Goal: Information Seeking & Learning: Check status

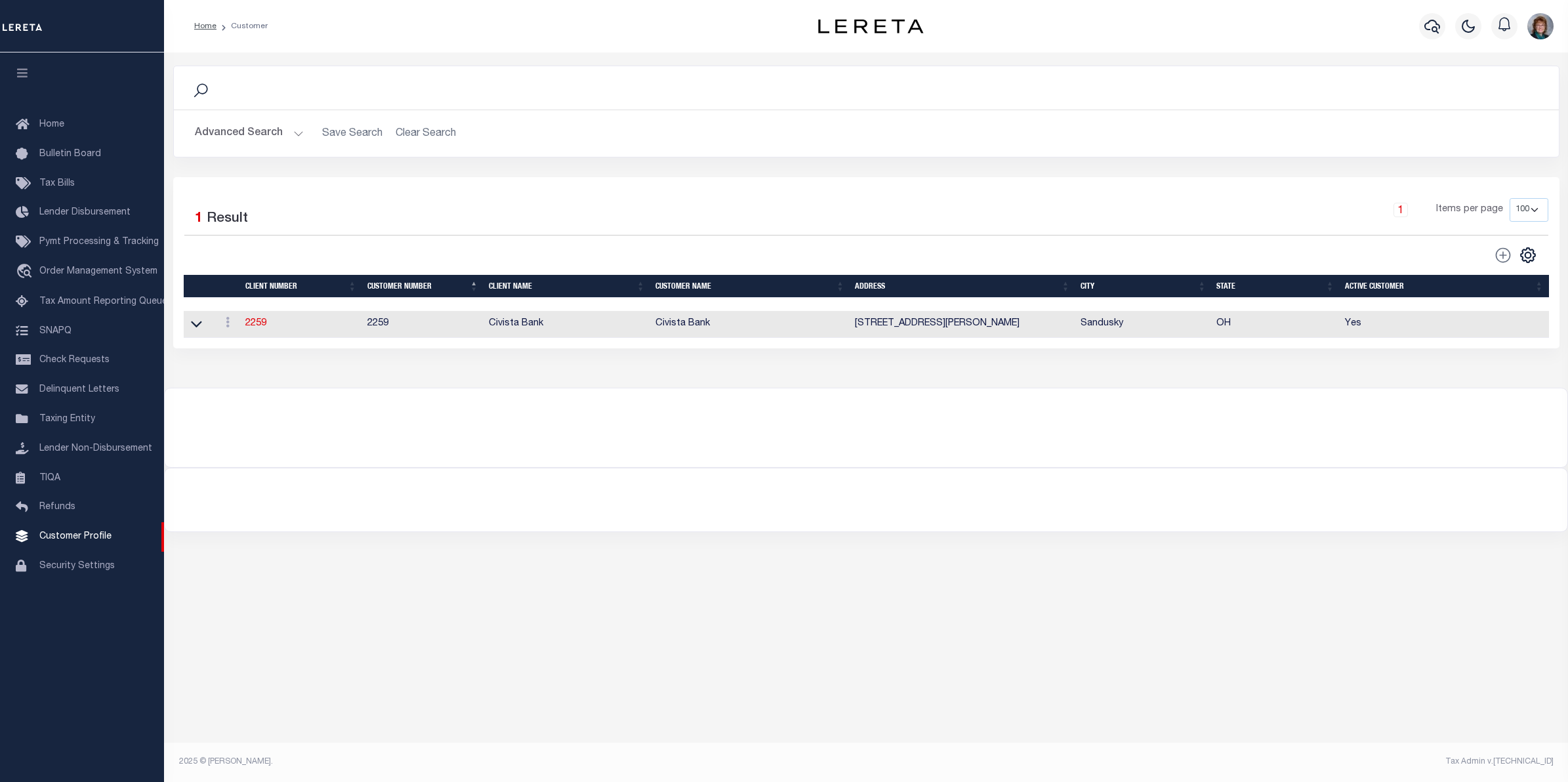
click at [273, 132] on button "Advanced Search" at bounding box center [249, 134] width 109 height 26
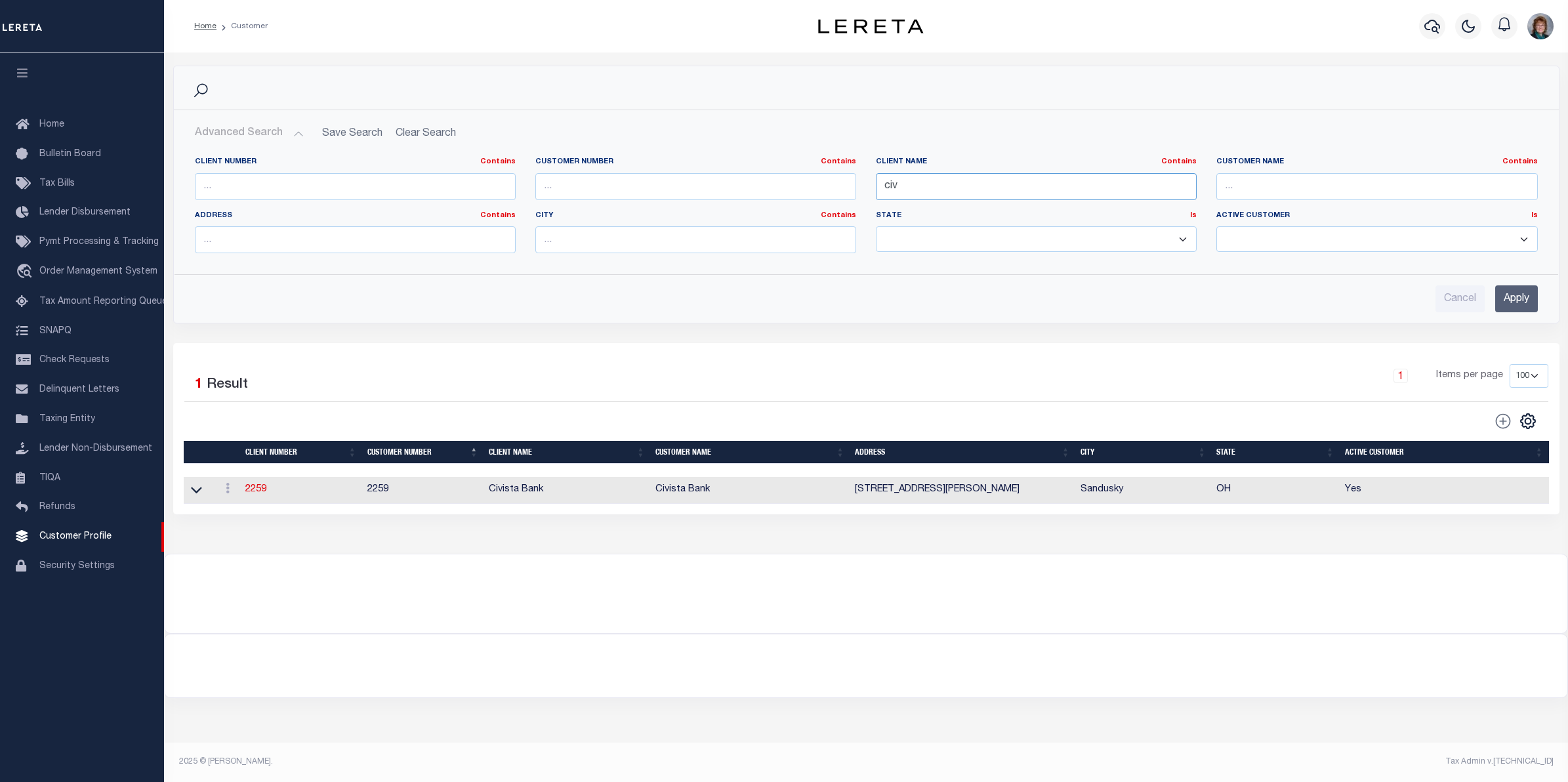
click at [949, 179] on input "civ" at bounding box center [1037, 186] width 321 height 27
type input "c"
type input "renovo"
click at [1526, 297] on input "Apply" at bounding box center [1516, 298] width 42 height 27
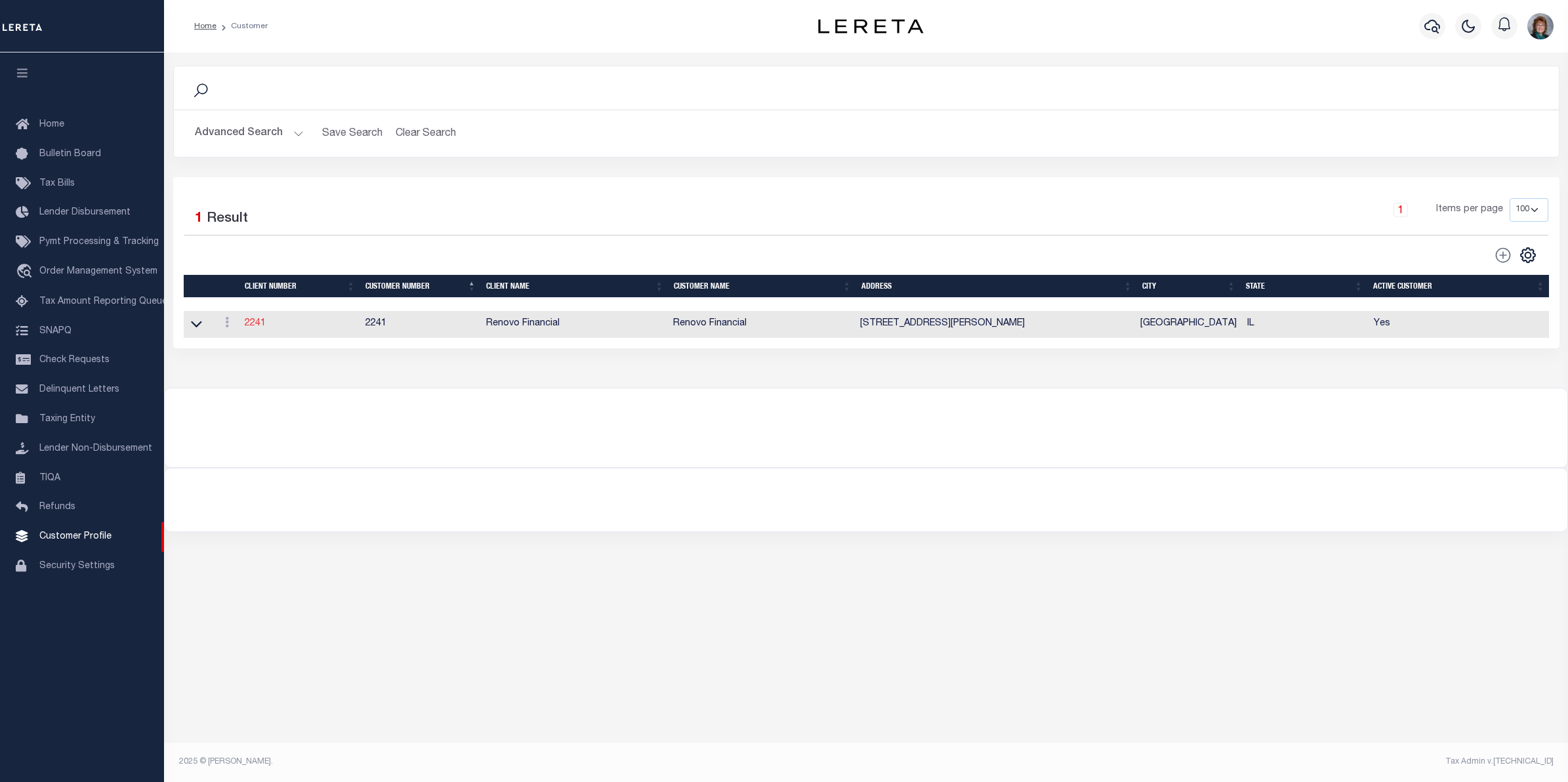
click at [261, 325] on link "2241" at bounding box center [255, 323] width 21 height 9
select select
type input "Renovo Financial"
type input "2241"
type input "Renovo Financial"
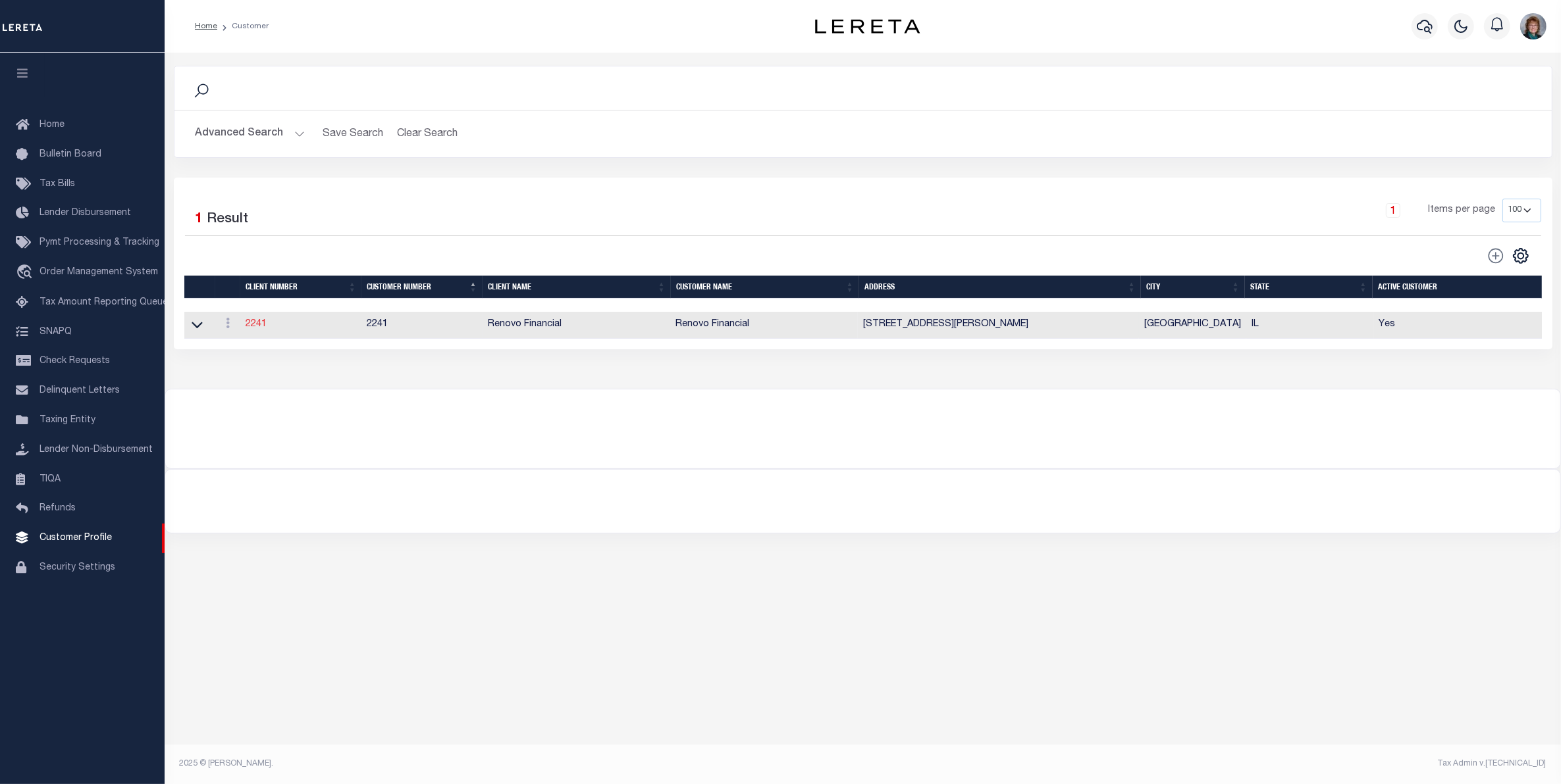
type input "Steven"
type input "Klemp"
select select "Mixed Portfolio"
type input "Tiffany Stringfellow"
type input "Barbara Kendrick"
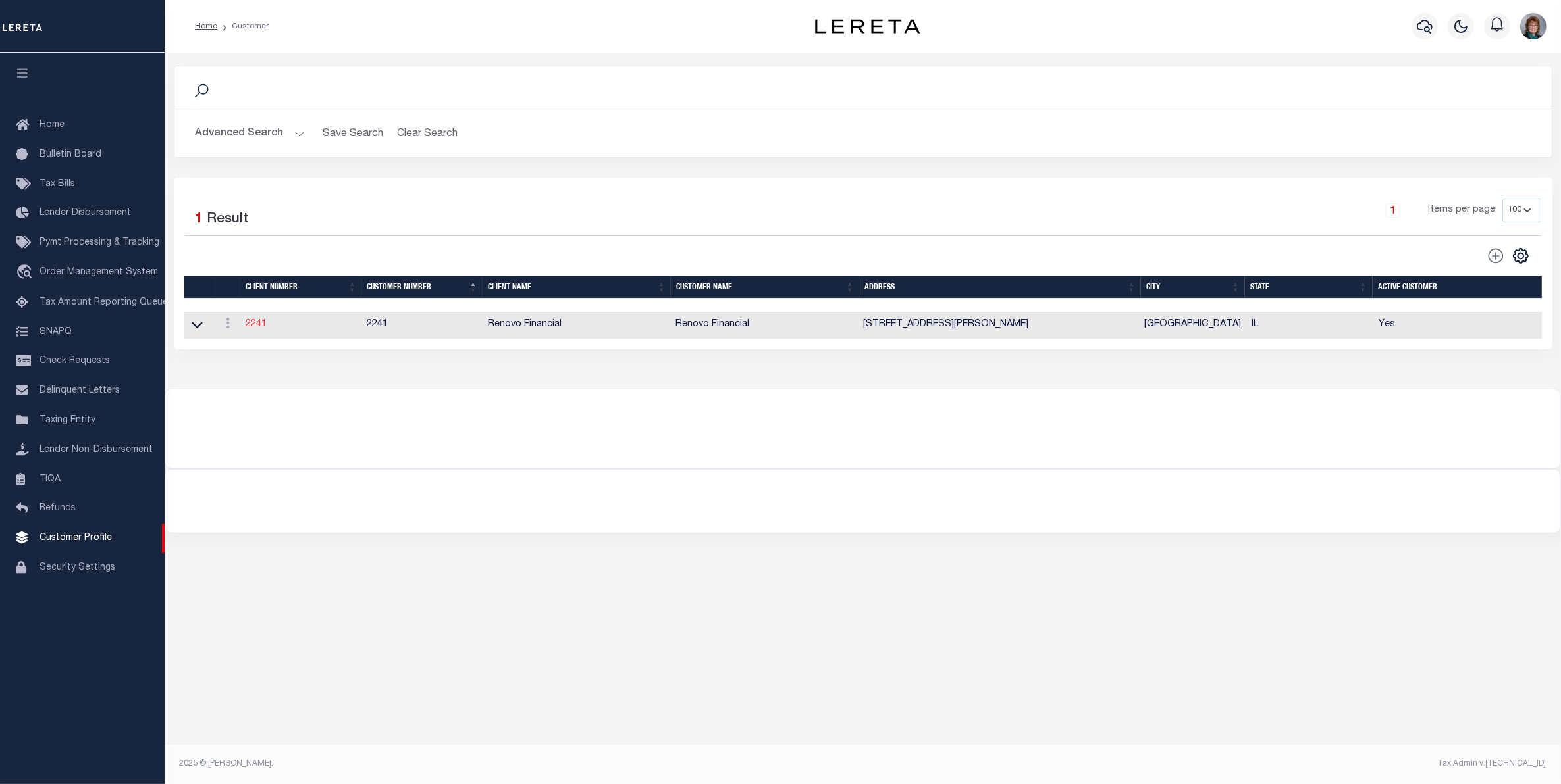
type input "Debbie Vecellio"
checkbox input "true"
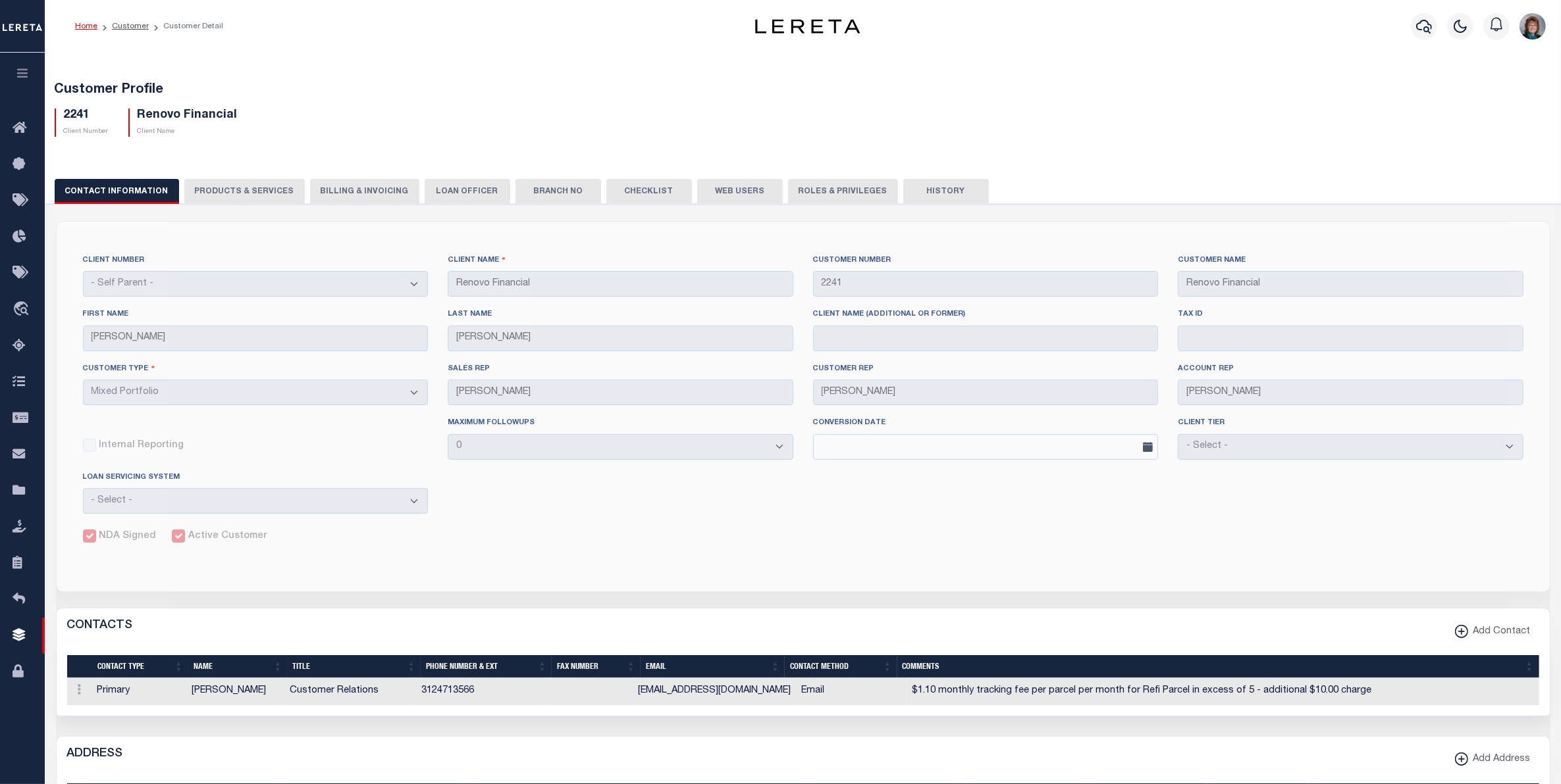
click at [725, 188] on button "Web Users" at bounding box center [740, 191] width 85 height 25
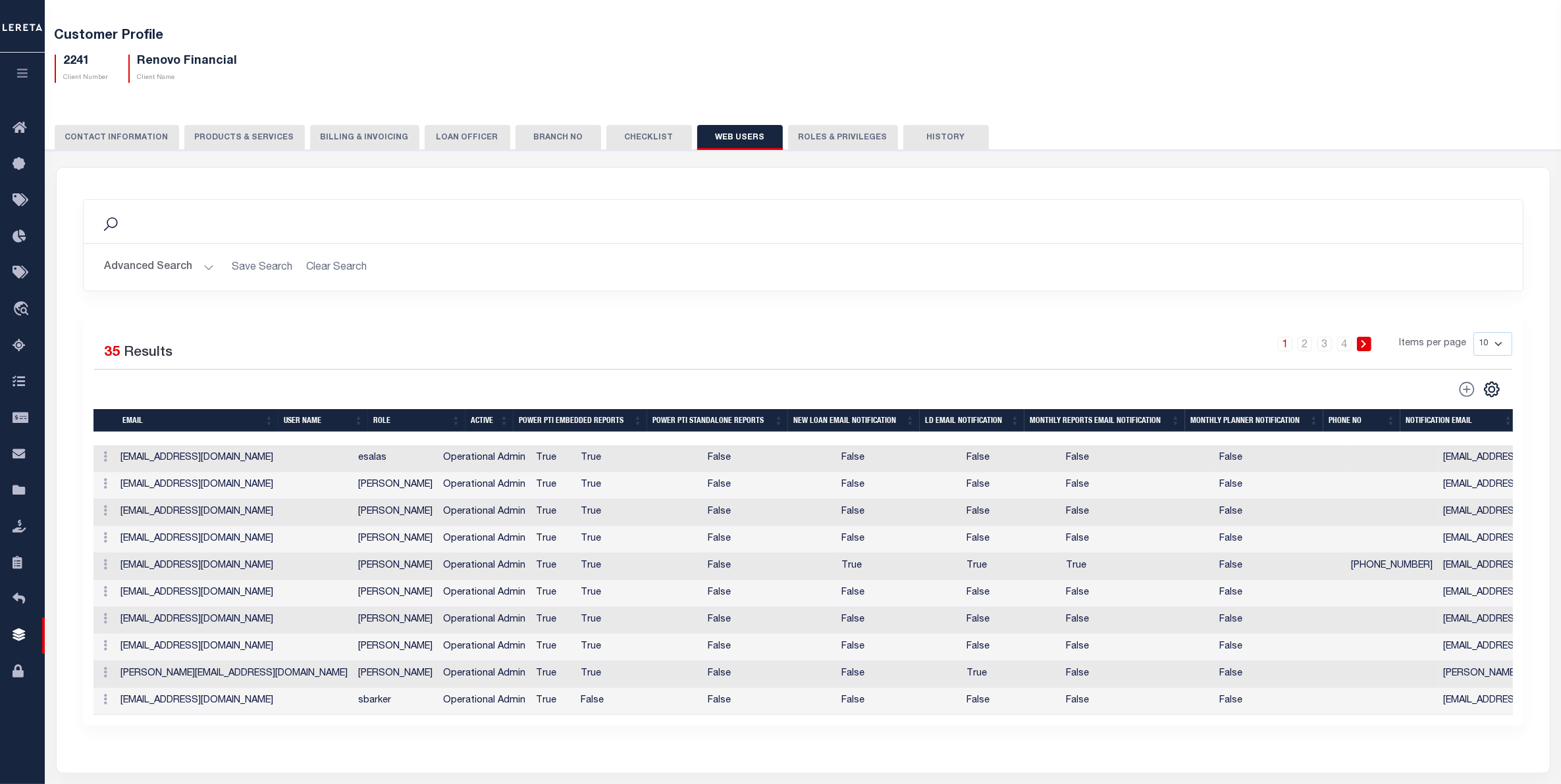
scroll to position [82, 0]
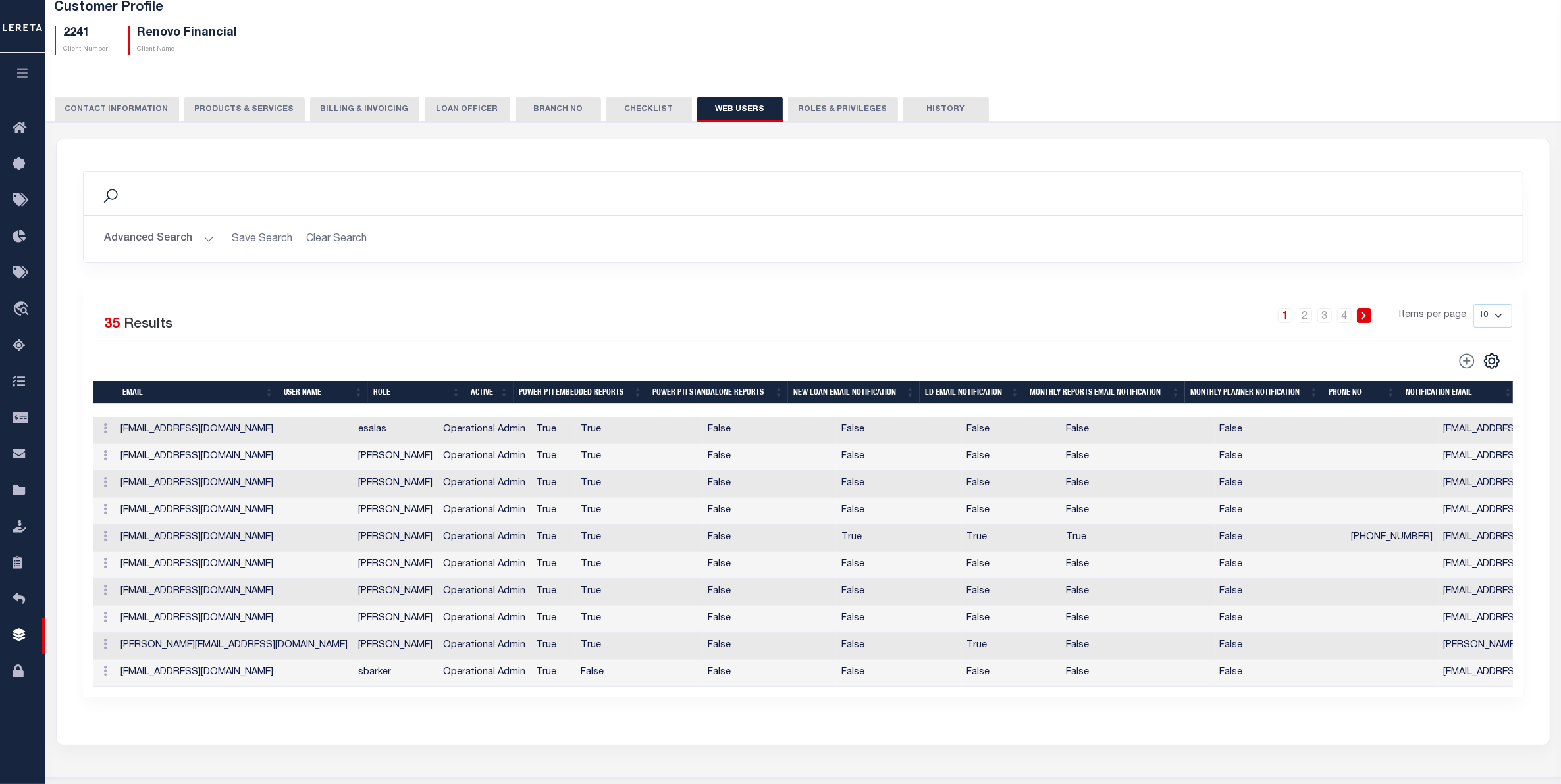
click at [189, 392] on th "EMAIL" at bounding box center [197, 393] width 161 height 23
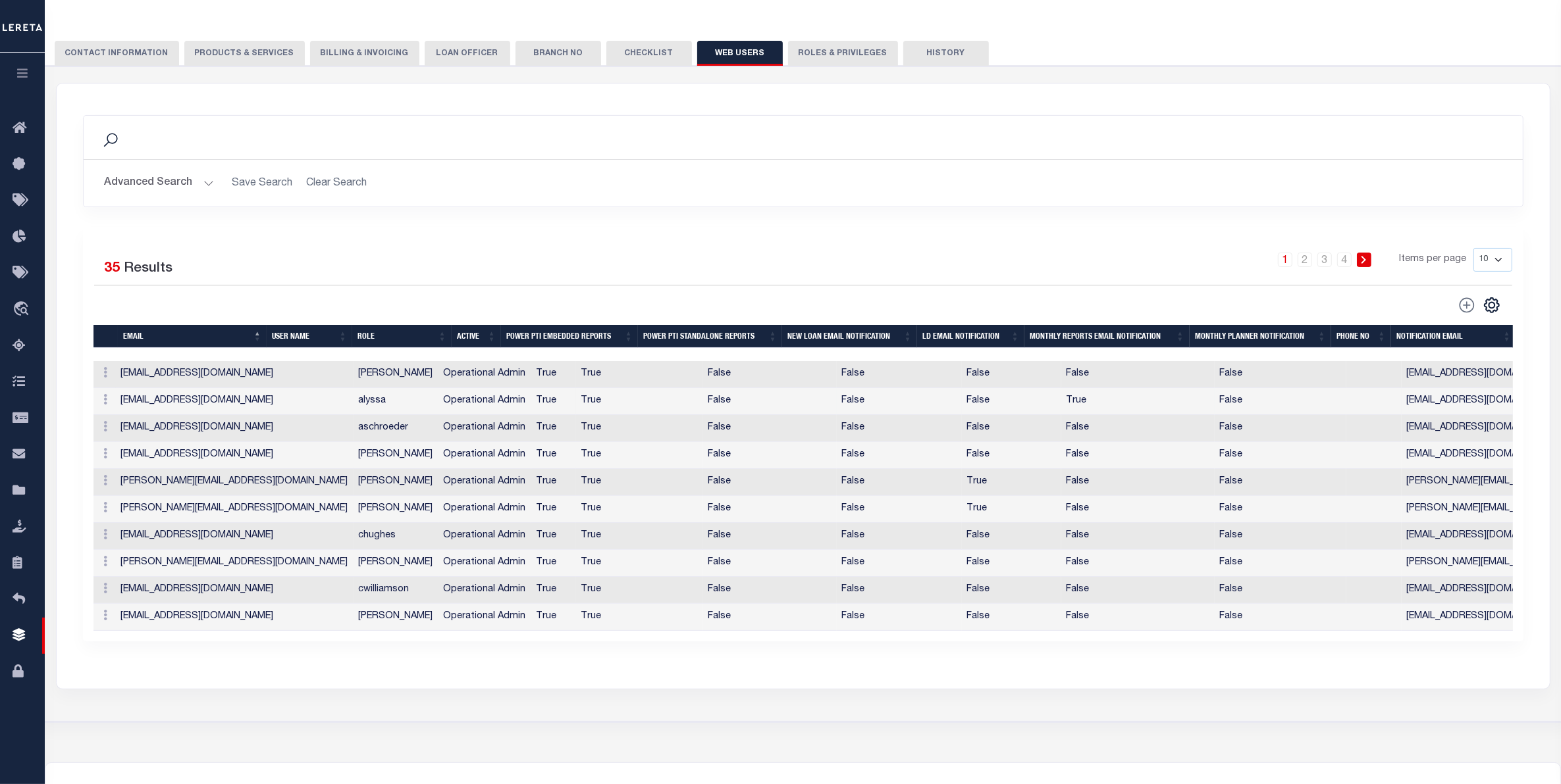
scroll to position [165, 0]
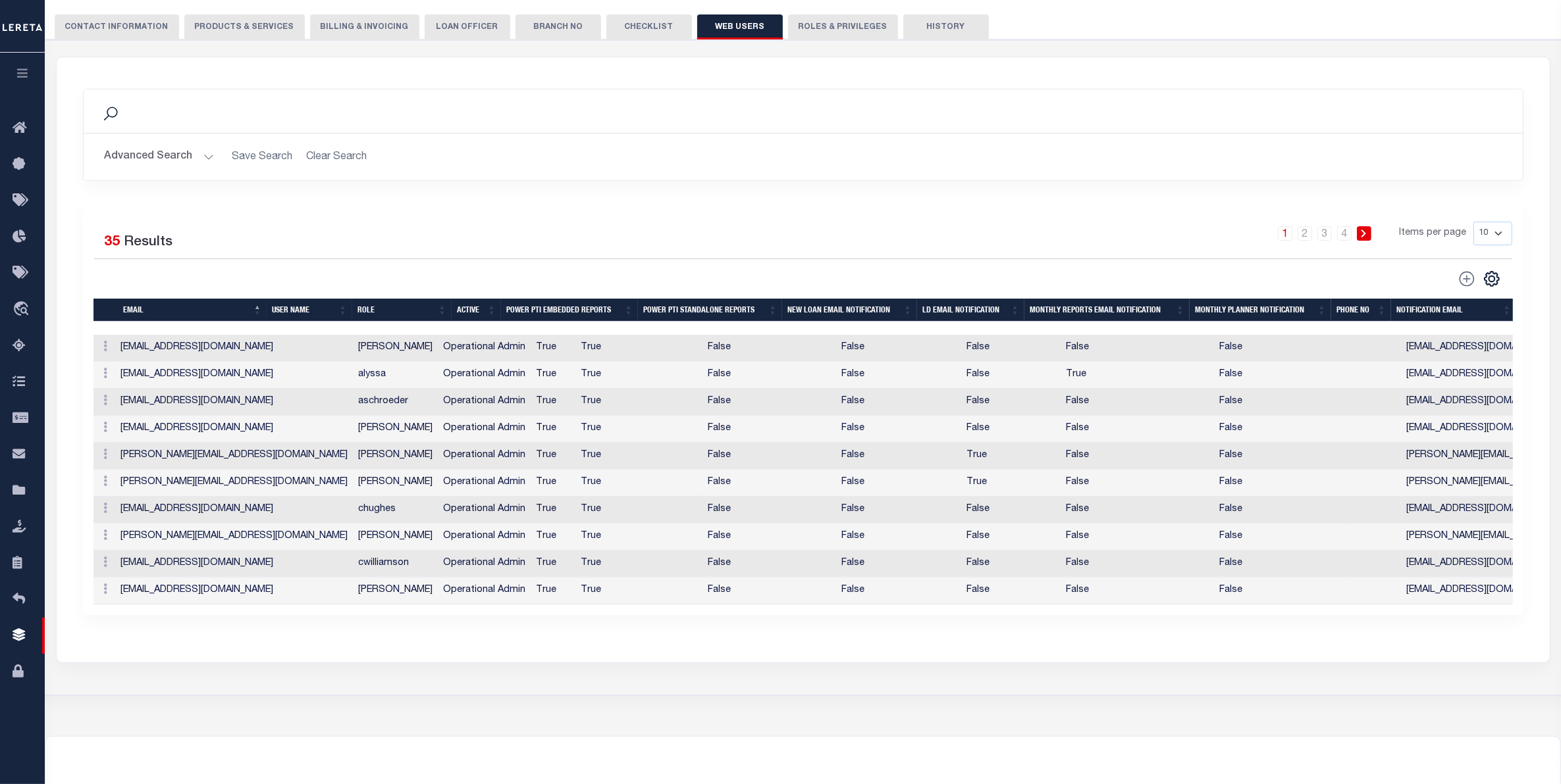
drag, startPoint x: 1489, startPoint y: 232, endPoint x: 1479, endPoint y: 238, distance: 11.7
click at [1489, 232] on select "10 25 50 100" at bounding box center [1493, 233] width 39 height 24
select select "100"
click at [1474, 222] on select "10 25 50 100" at bounding box center [1493, 233] width 39 height 24
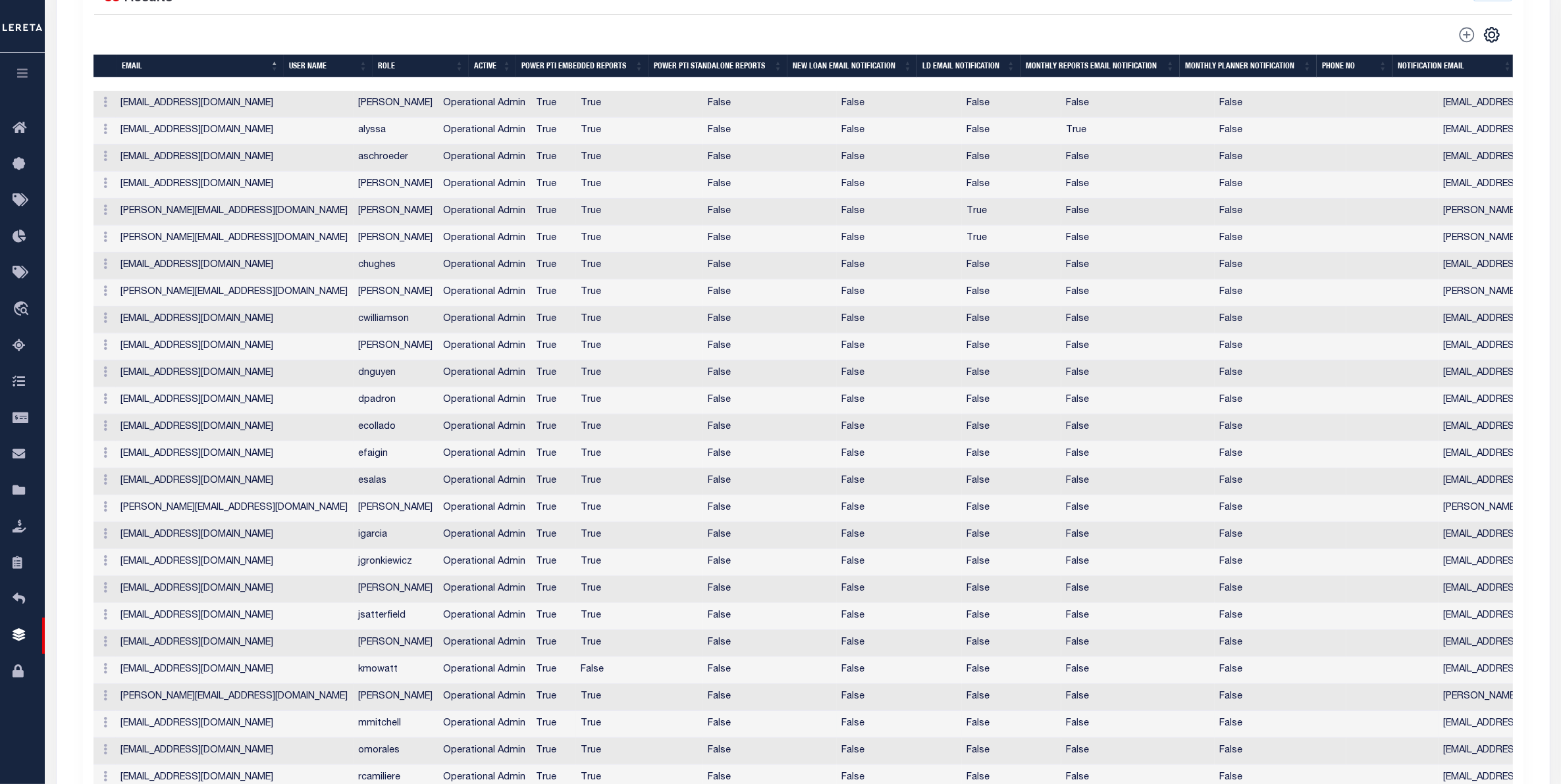
scroll to position [329, 0]
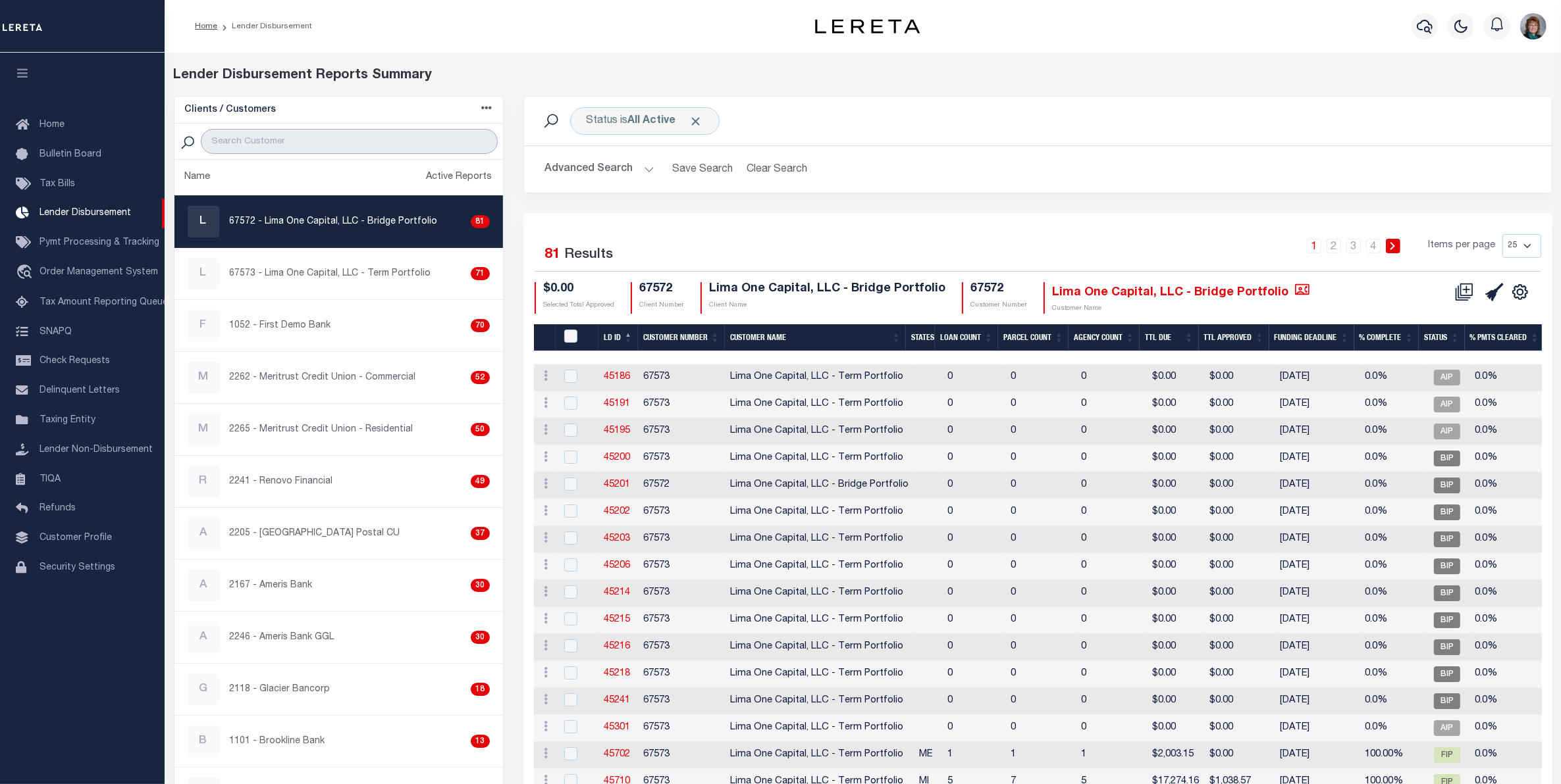
click at [287, 145] on input "search" at bounding box center [349, 141] width 297 height 25
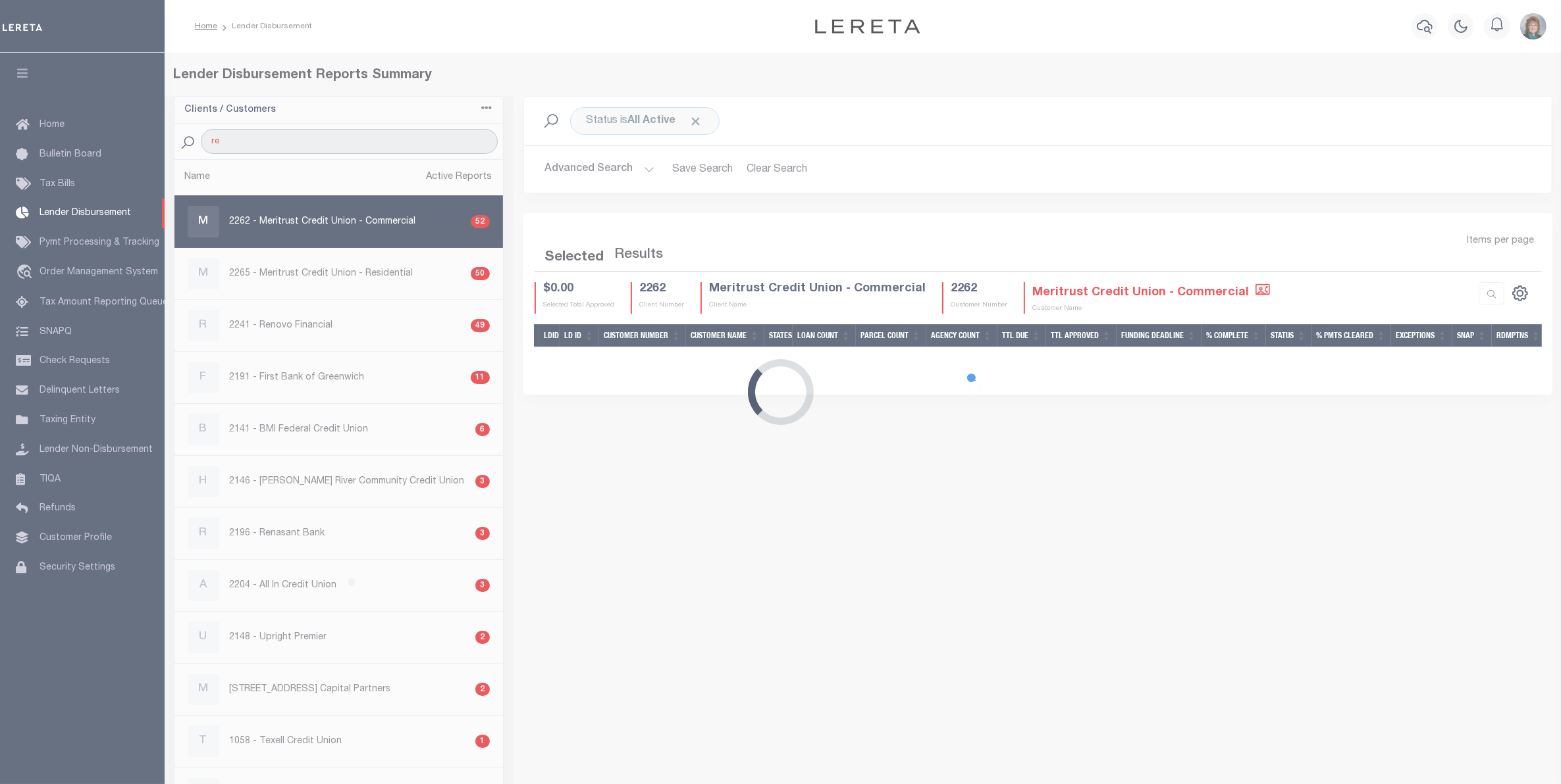
type input "Renovo"
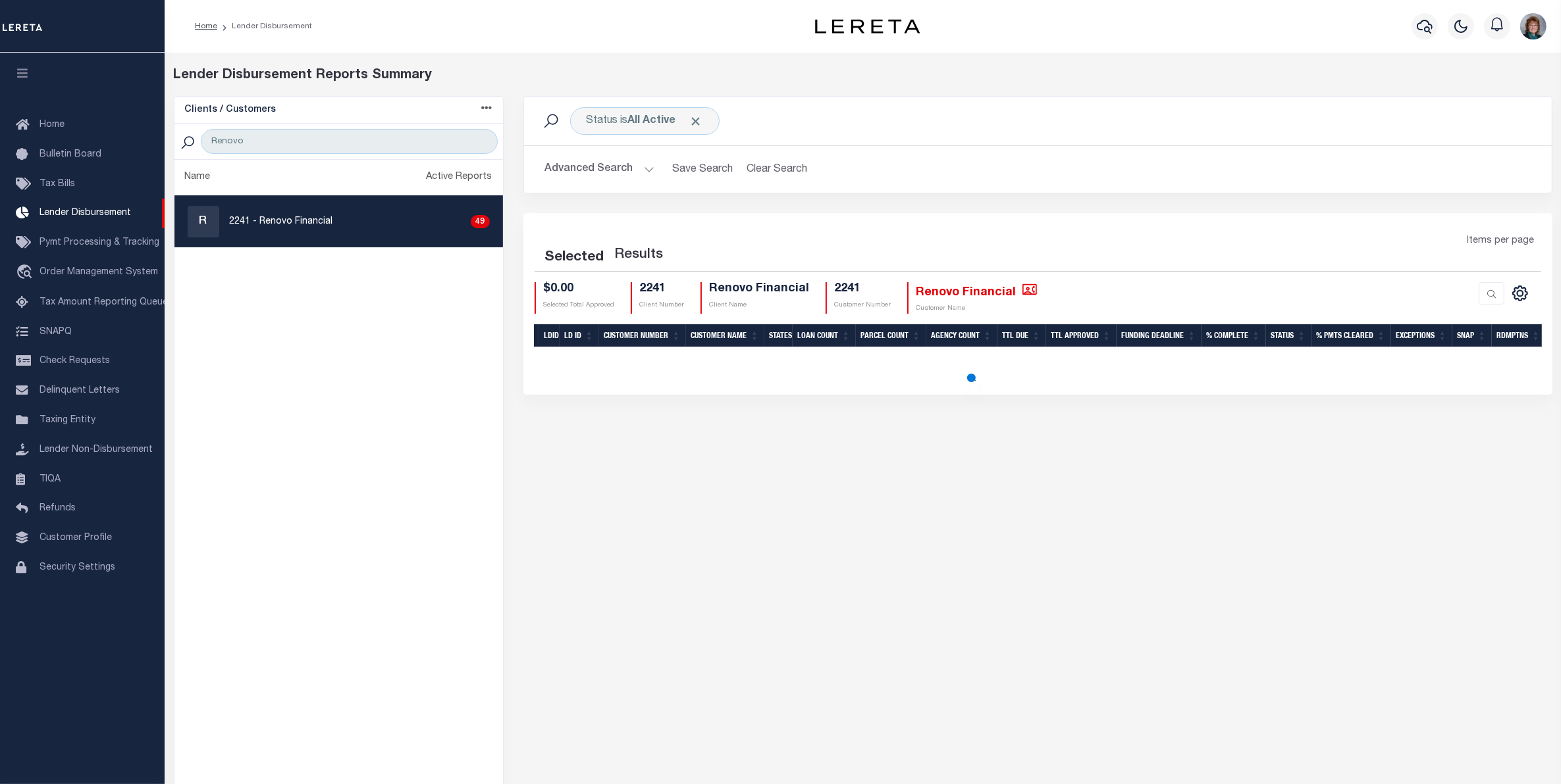
click at [324, 229] on p "2241 - Renovo Financial" at bounding box center [281, 222] width 103 height 14
checkbox input "true"
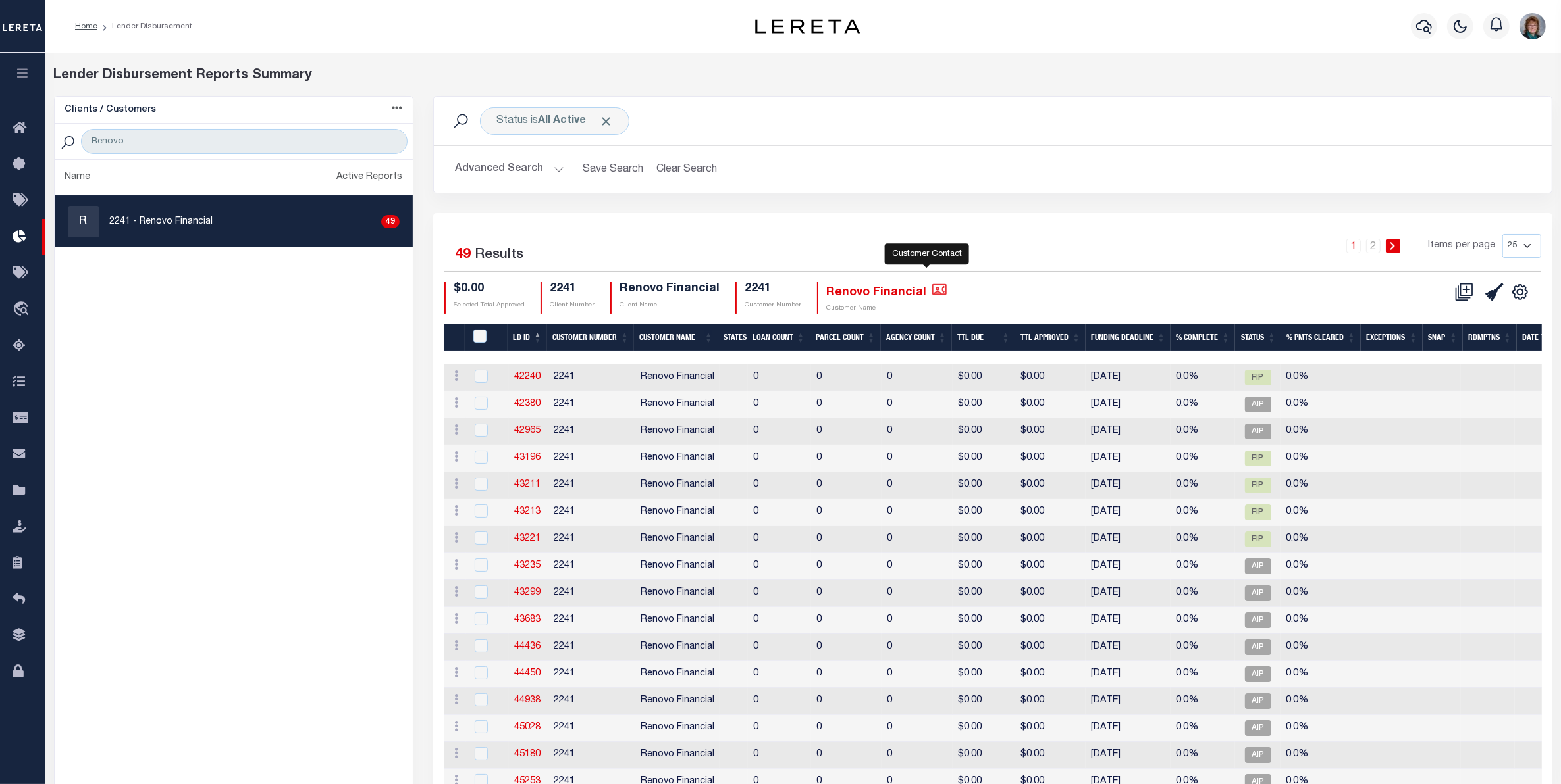
click at [933, 288] on icon at bounding box center [940, 289] width 14 height 11
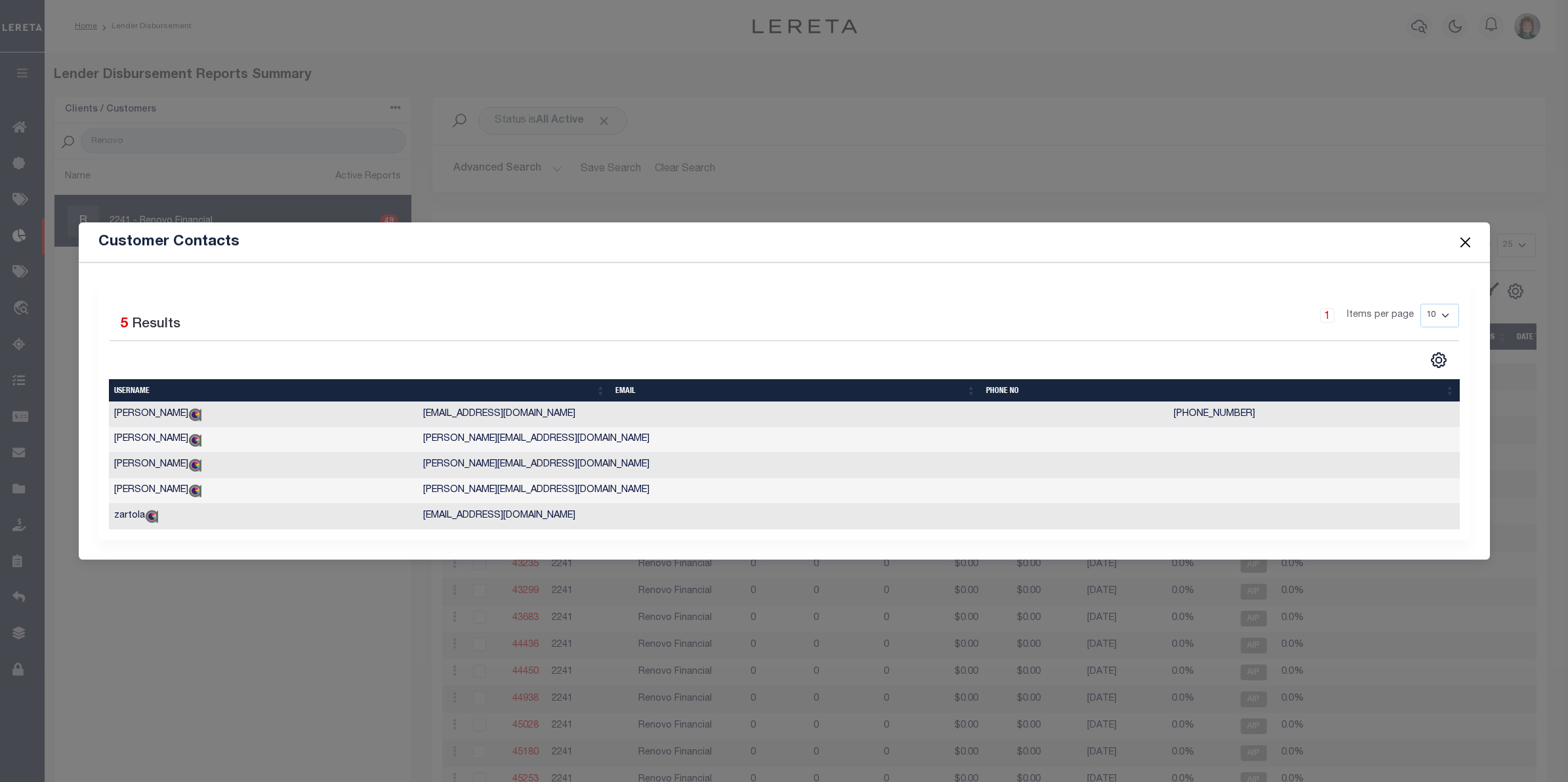
click at [1470, 233] on button "Close" at bounding box center [1465, 242] width 17 height 17
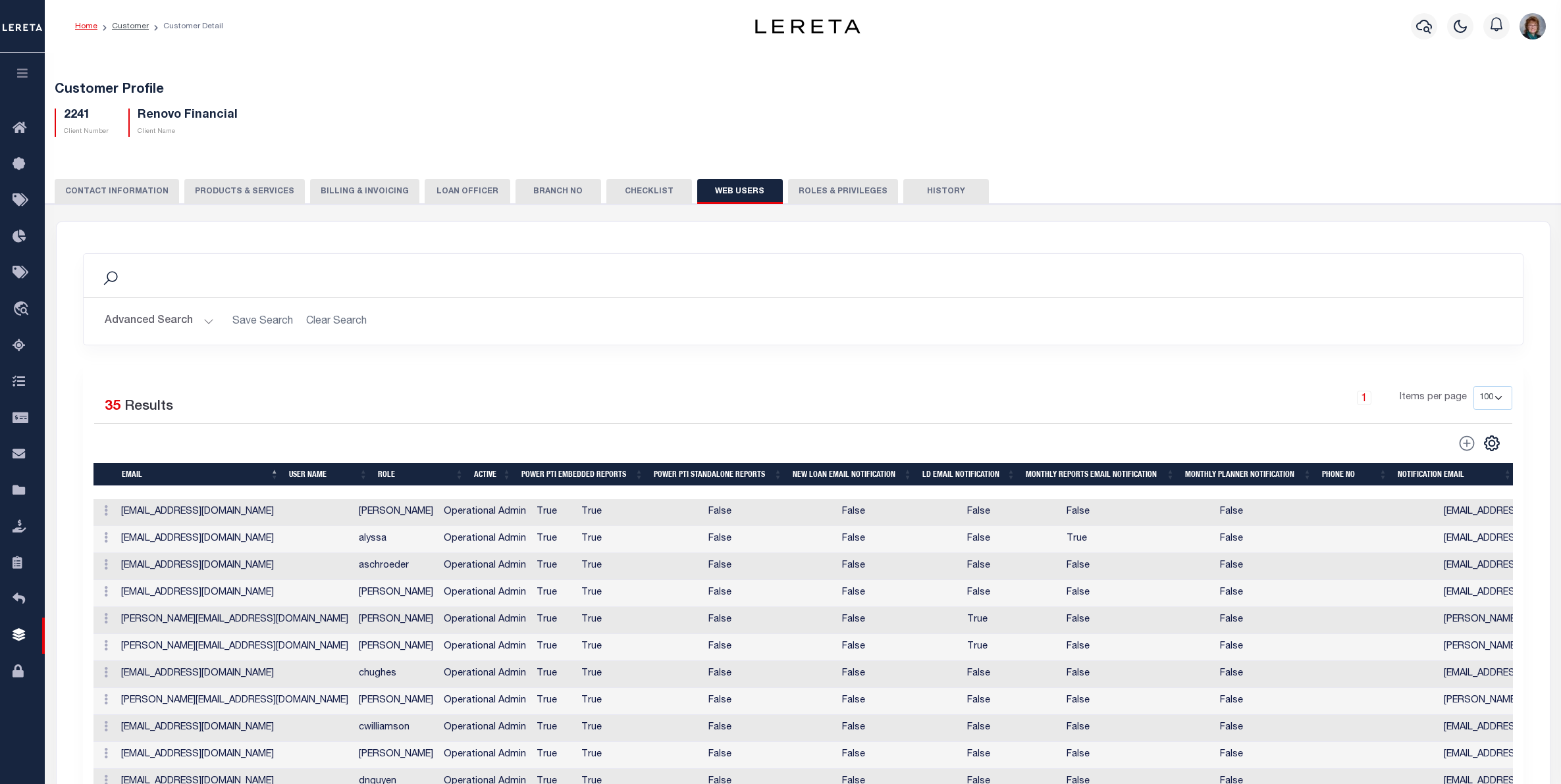
select select "100"
click at [1427, 25] on icon "button" at bounding box center [1424, 27] width 16 height 16
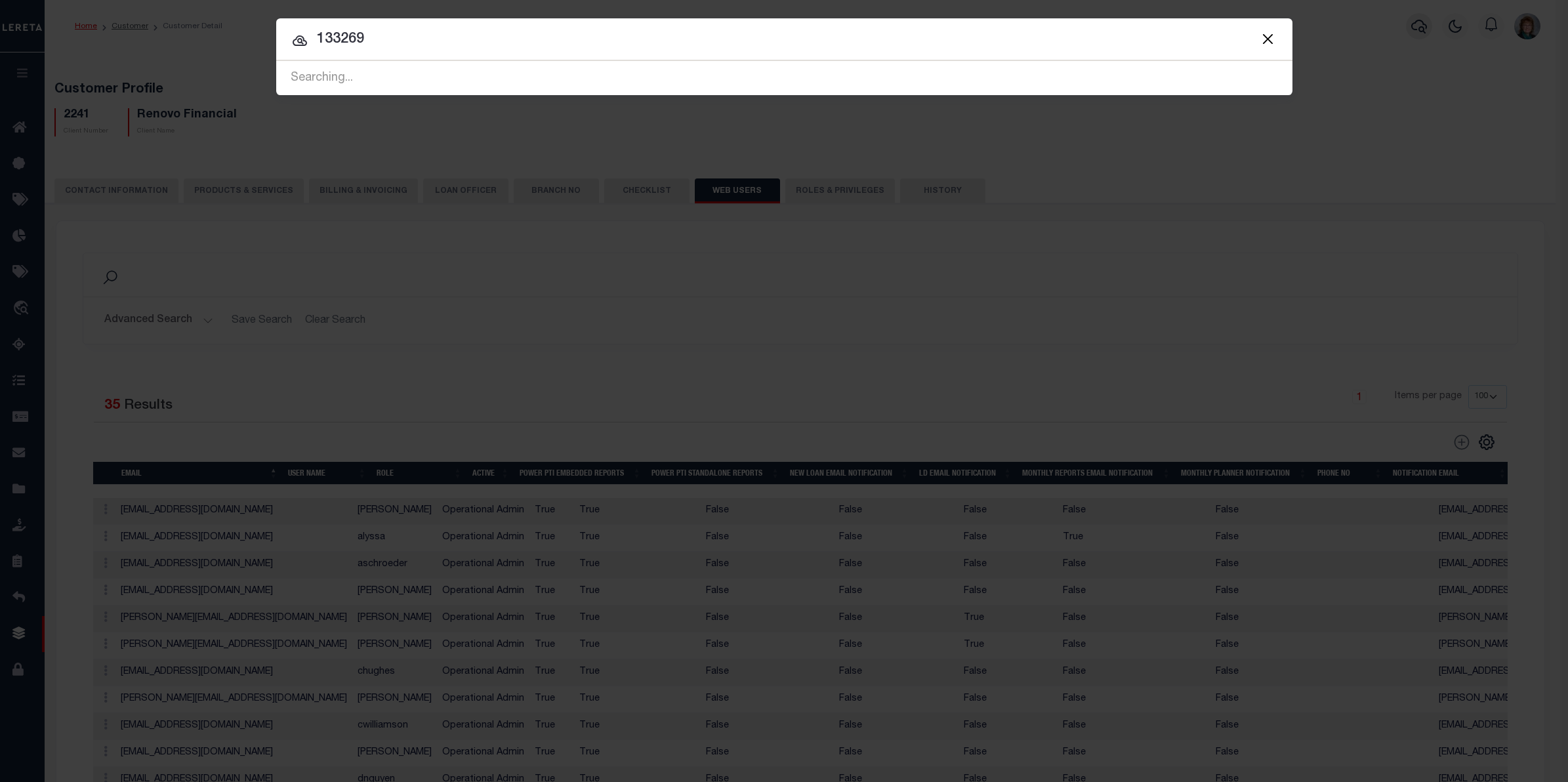
type input "133269"
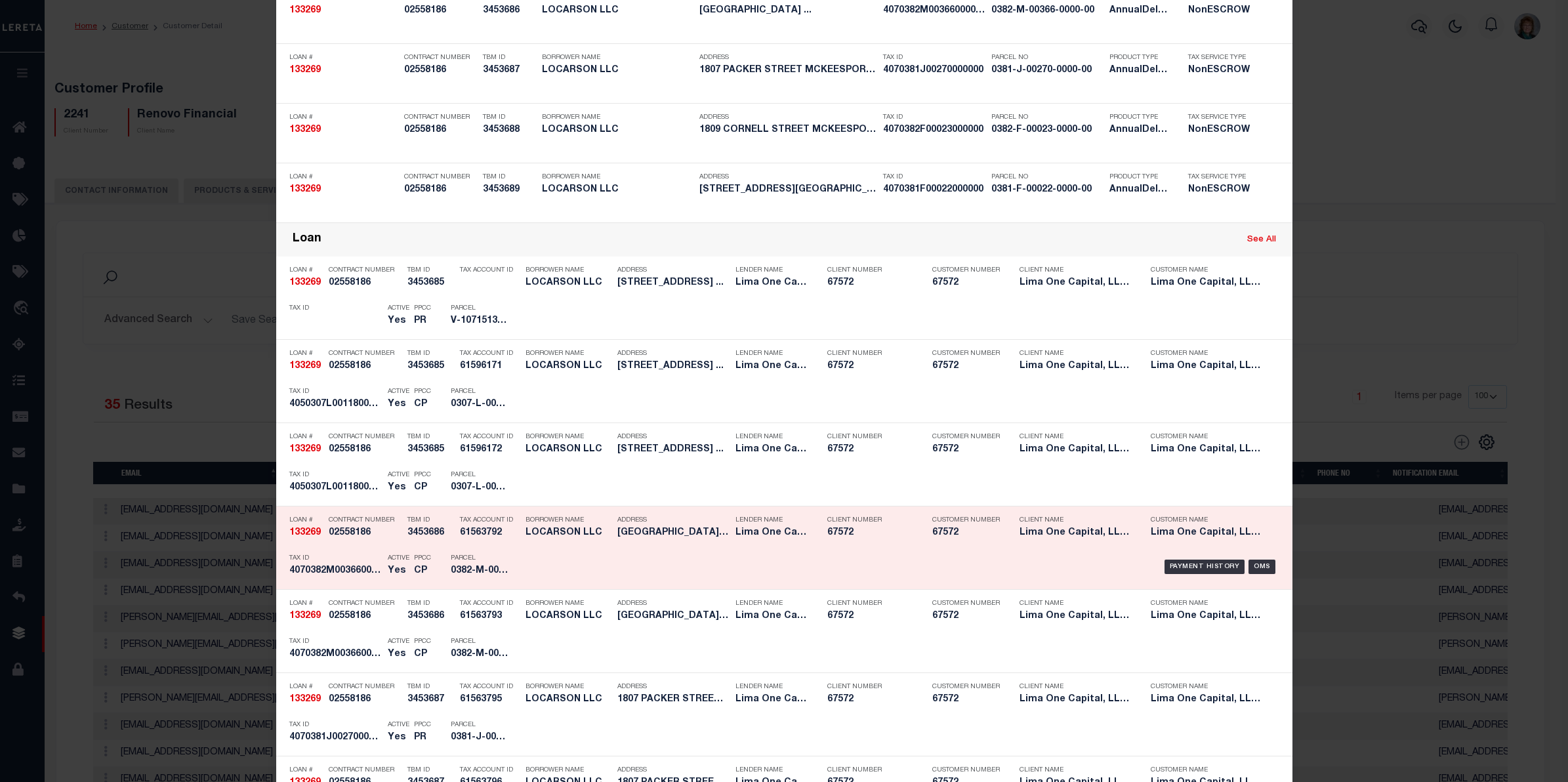
scroll to position [246, 0]
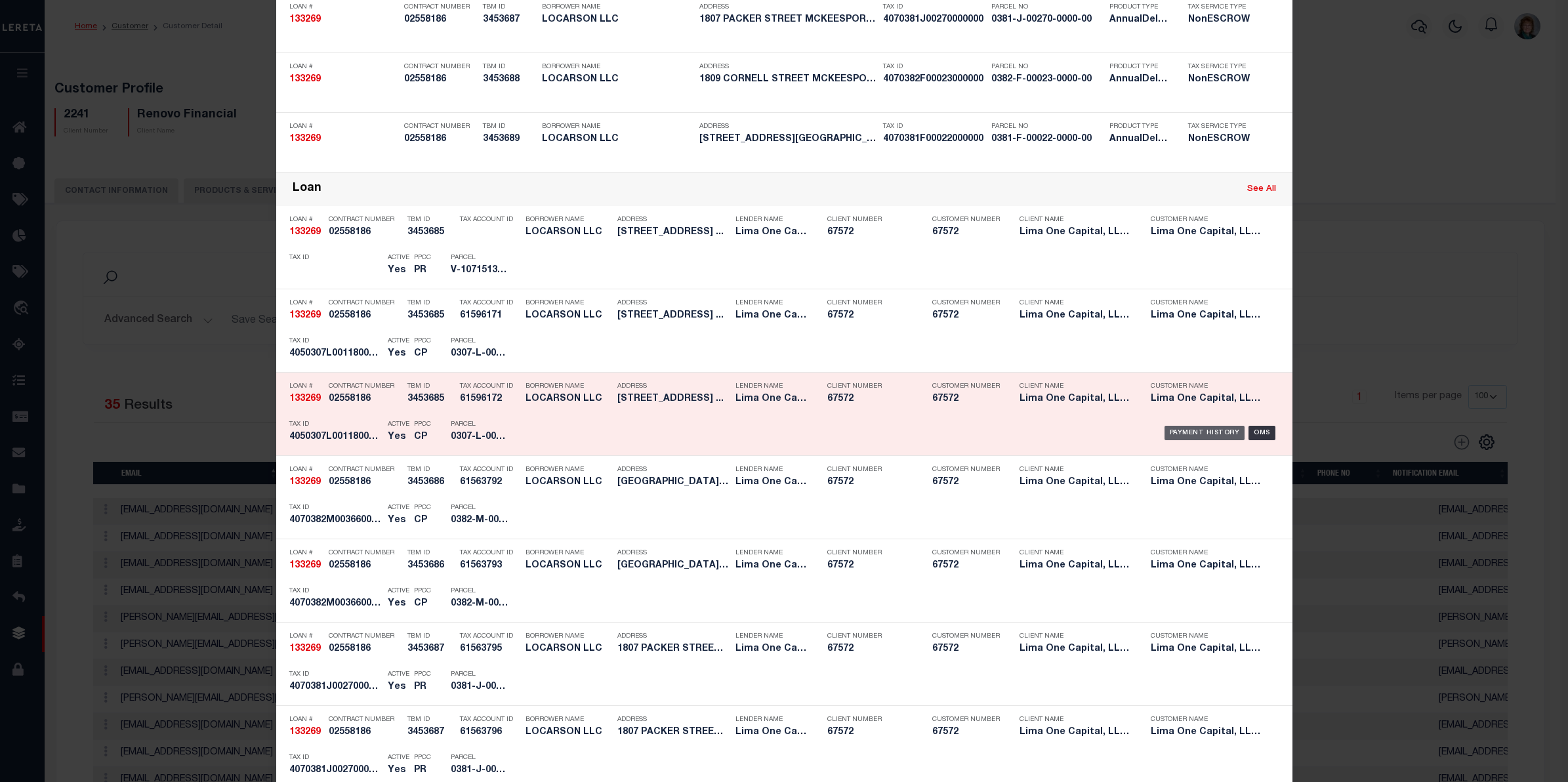
click at [1178, 437] on div "Payment History" at bounding box center [1205, 433] width 81 height 14
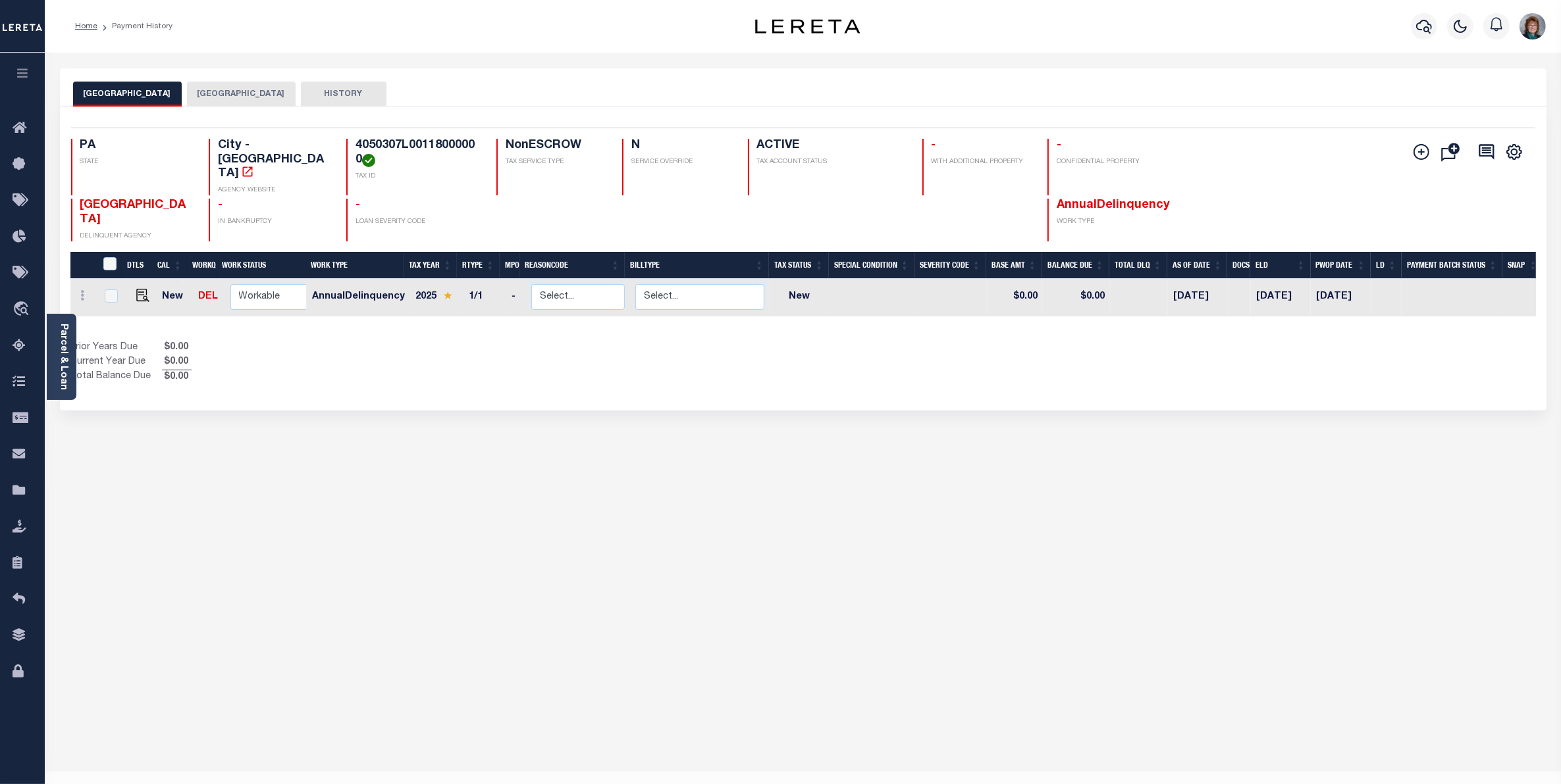
click at [228, 86] on button "ALLEGHENY COUNTY" at bounding box center [241, 94] width 108 height 25
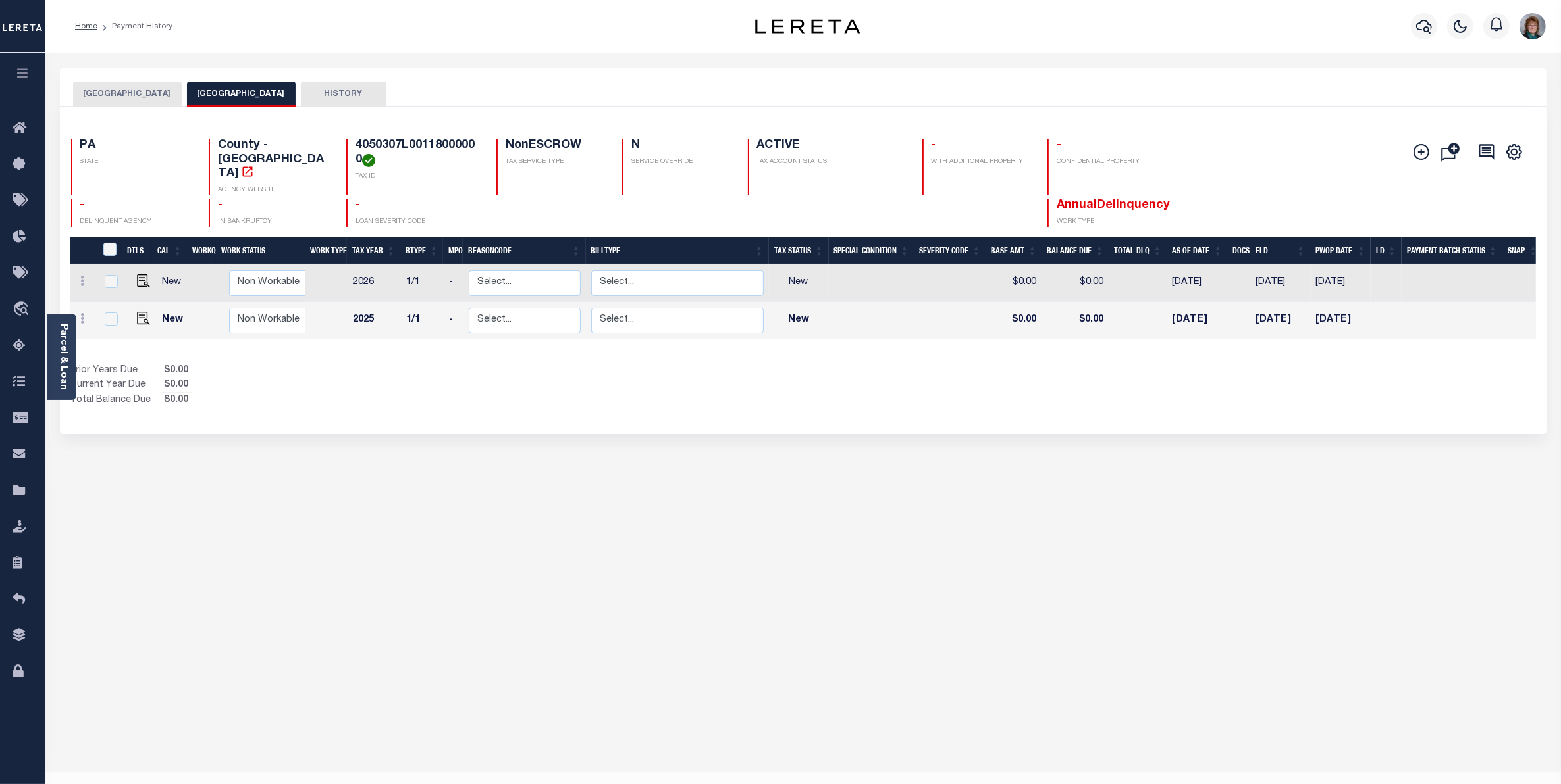
click at [122, 97] on button "MCKEESPORT CITY" at bounding box center [127, 94] width 108 height 25
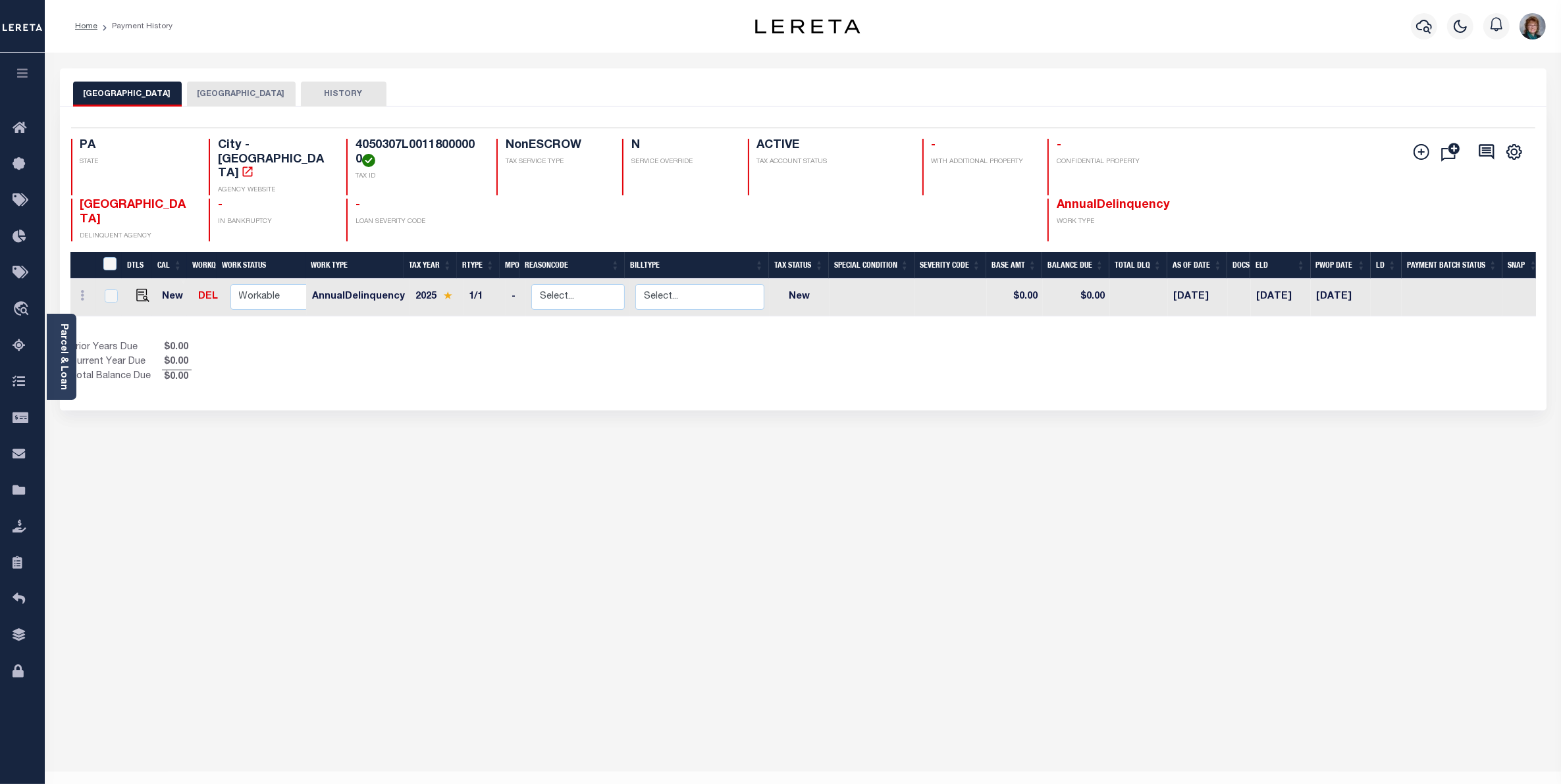
click at [227, 86] on button "ALLEGHENY COUNTY" at bounding box center [241, 94] width 108 height 25
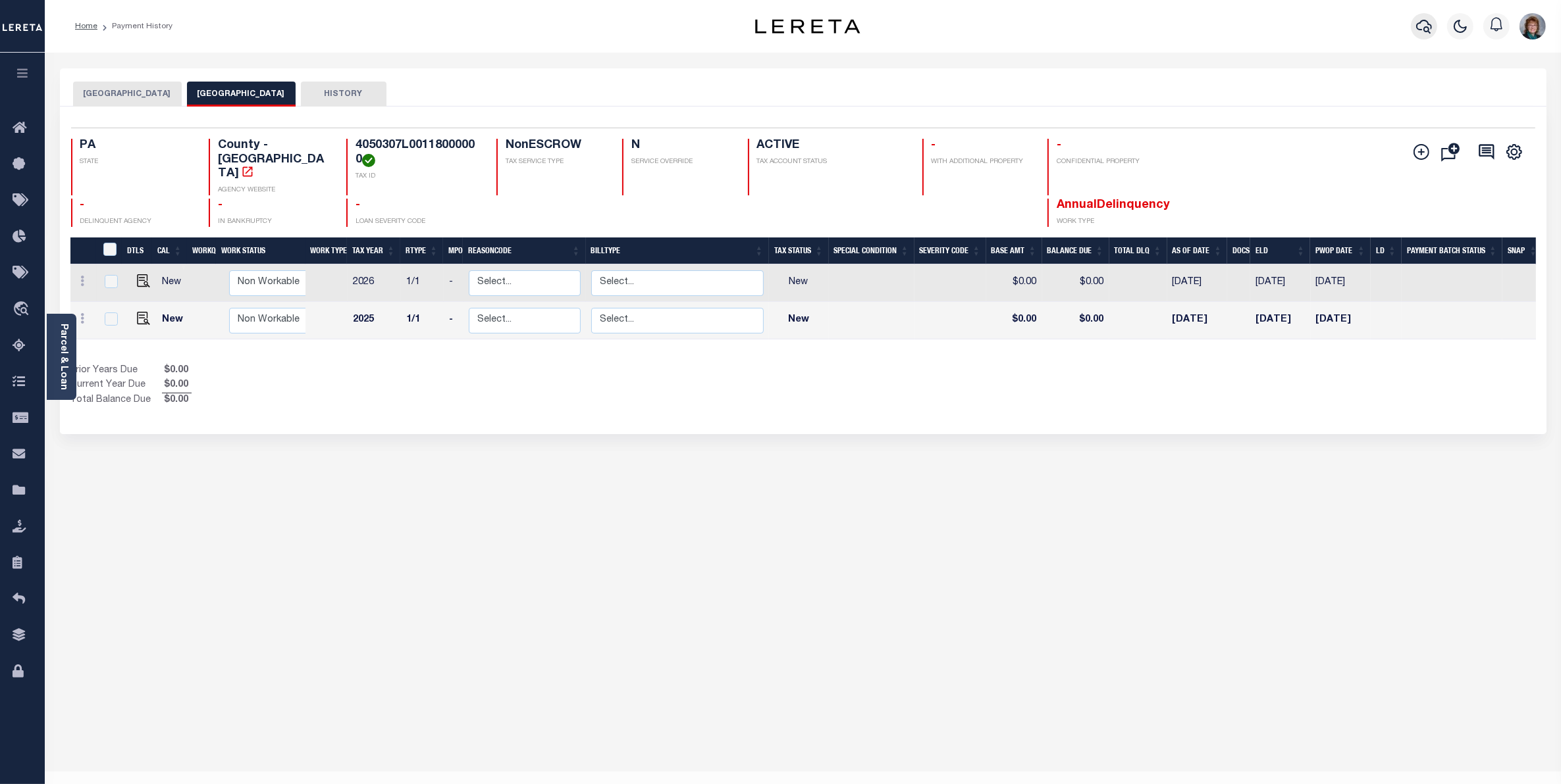
click at [1414, 24] on button "button" at bounding box center [1424, 26] width 26 height 26
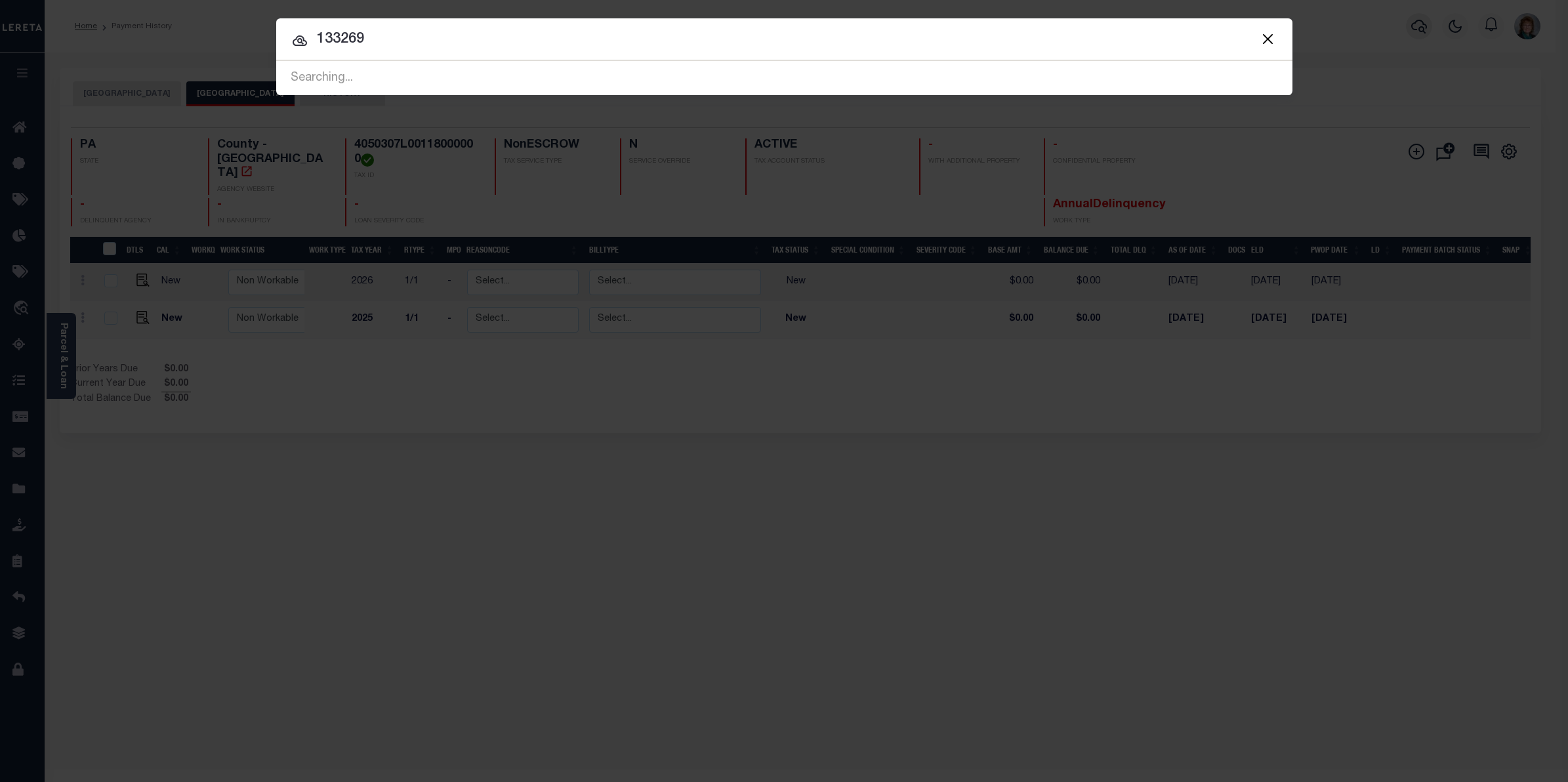
type input "133269"
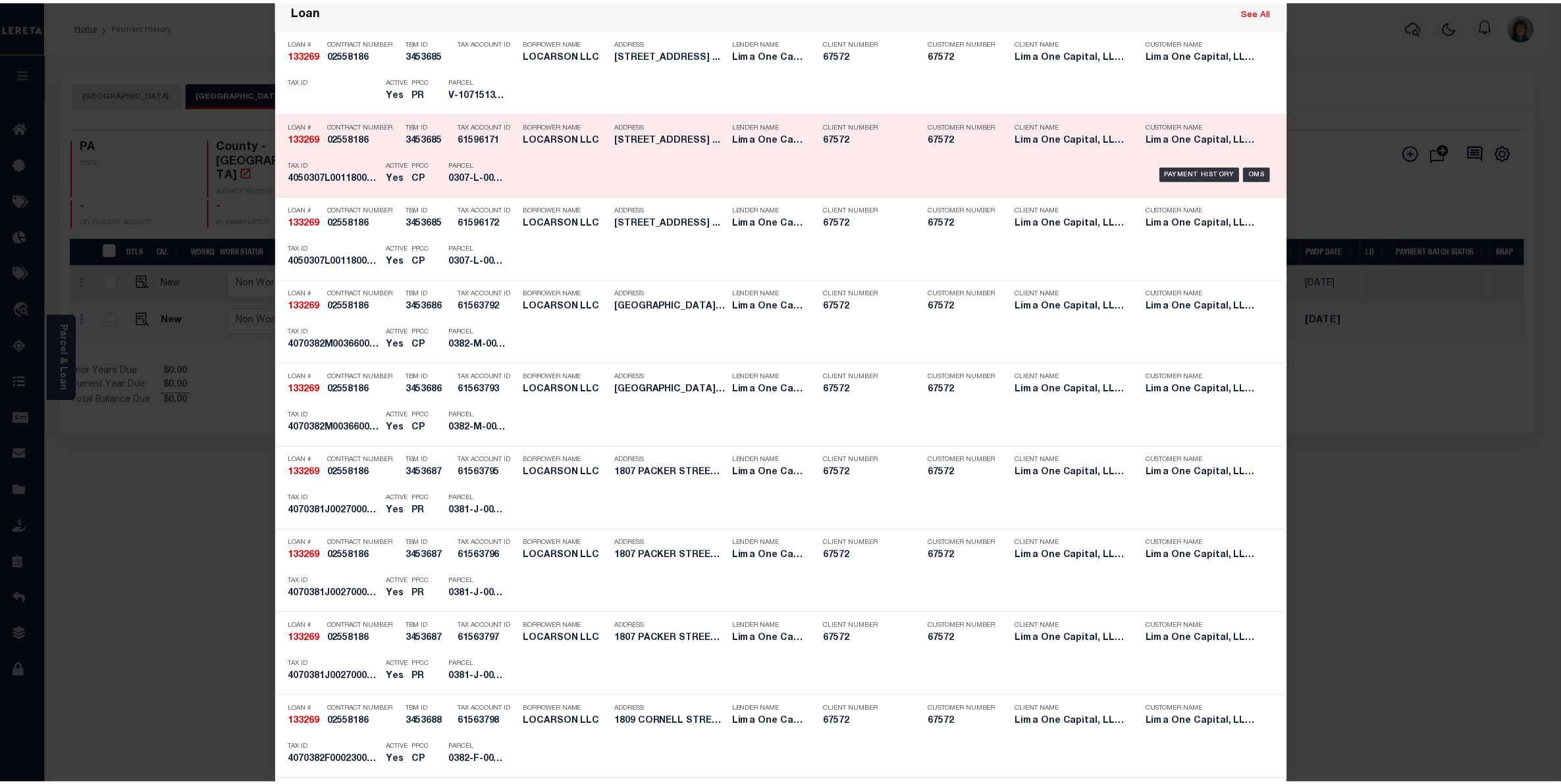
scroll to position [139, 0]
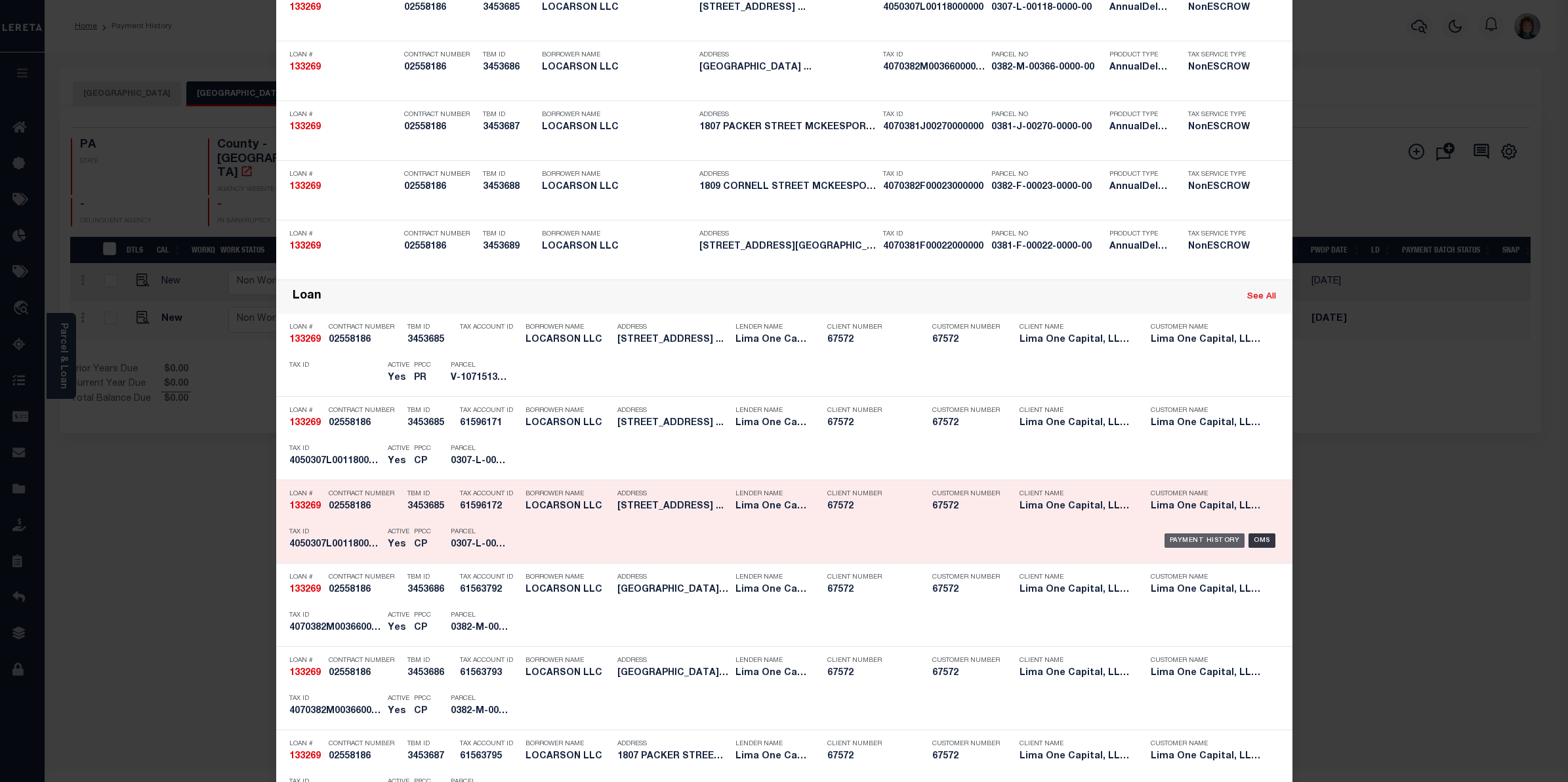
click at [1189, 544] on div "Payment History" at bounding box center [1205, 541] width 81 height 14
